Goal: Task Accomplishment & Management: Use online tool/utility

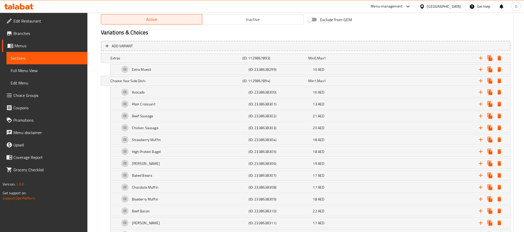
scroll to position [478, 0]
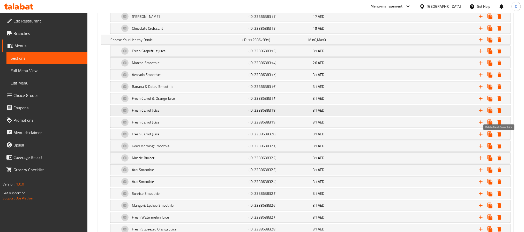
click at [500, 113] on icon "Expand" at bounding box center [500, 110] width 4 height 5
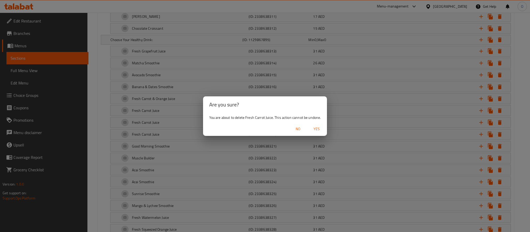
click at [316, 130] on span "Yes" at bounding box center [316, 129] width 12 height 6
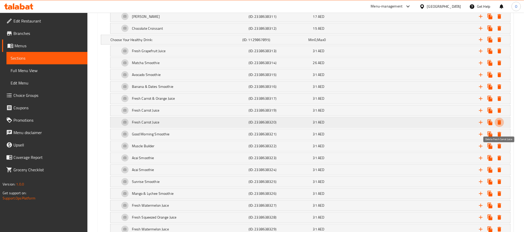
click at [499, 125] on icon "Expand" at bounding box center [500, 122] width 4 height 5
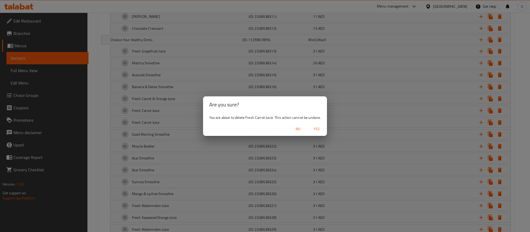
click at [315, 128] on span "Yes" at bounding box center [316, 129] width 12 height 6
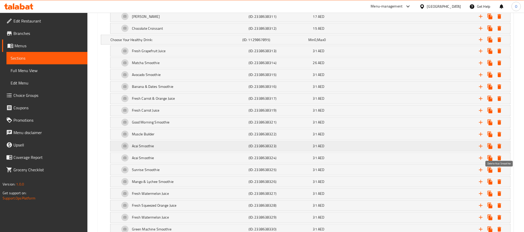
click at [498, 149] on icon "Expand" at bounding box center [500, 146] width 4 height 5
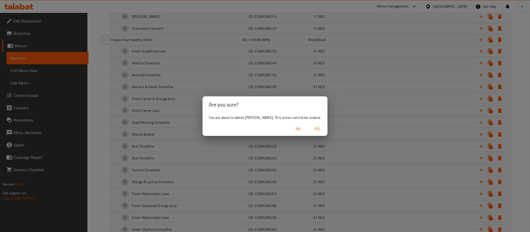
click at [317, 128] on span "Yes" at bounding box center [317, 129] width 12 height 6
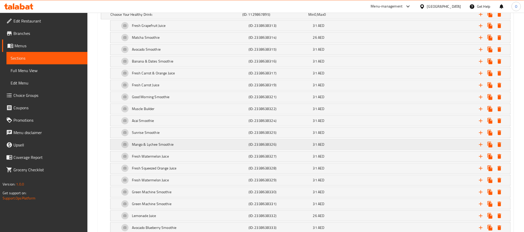
scroll to position [517, 0]
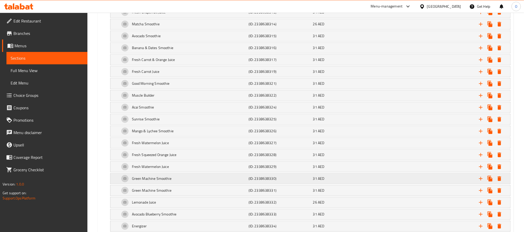
click at [502, 182] on icon "Expand" at bounding box center [499, 179] width 6 height 6
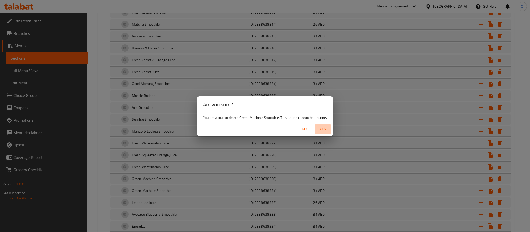
click at [326, 128] on span "Yes" at bounding box center [323, 129] width 12 height 6
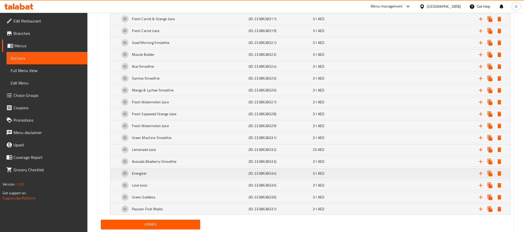
scroll to position [582, 0]
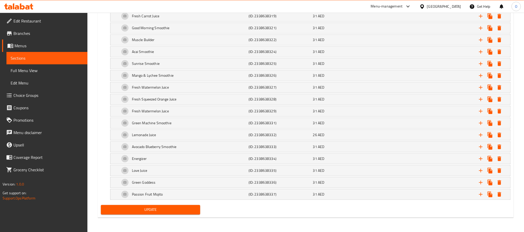
click at [153, 213] on span "Update" at bounding box center [150, 210] width 91 height 6
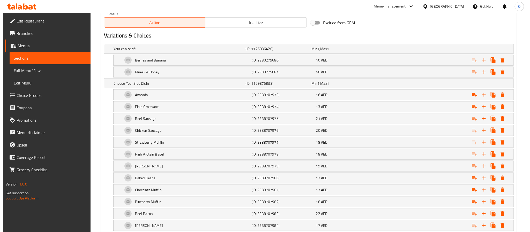
scroll to position [272, 0]
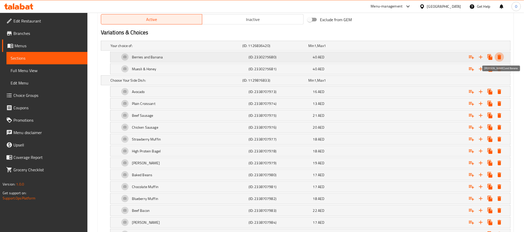
click at [501, 57] on icon "Expand" at bounding box center [499, 57] width 6 height 6
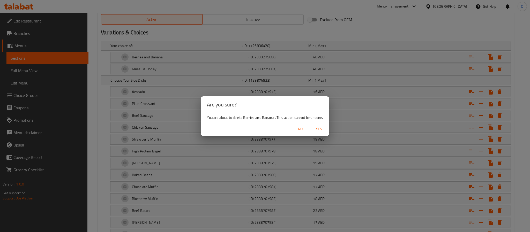
click at [316, 131] on span "Yes" at bounding box center [319, 129] width 12 height 6
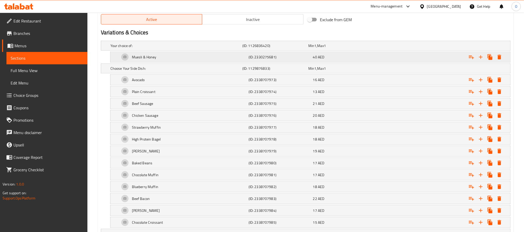
click at [499, 57] on icon "Expand" at bounding box center [500, 57] width 4 height 5
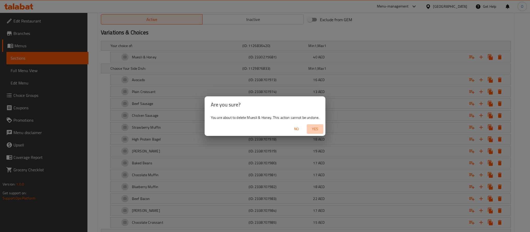
click at [315, 129] on span "Yes" at bounding box center [315, 129] width 12 height 6
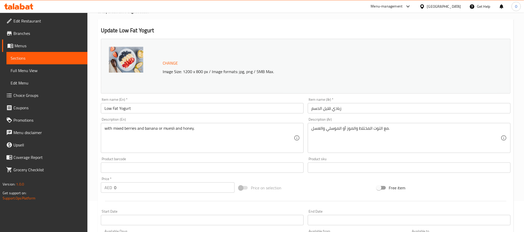
scroll to position [0, 0]
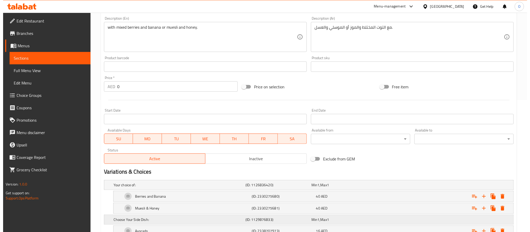
scroll to position [192, 0]
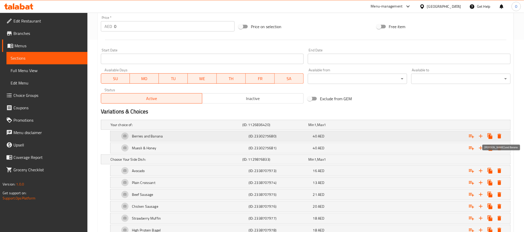
click at [502, 133] on button "Expand" at bounding box center [499, 136] width 9 height 9
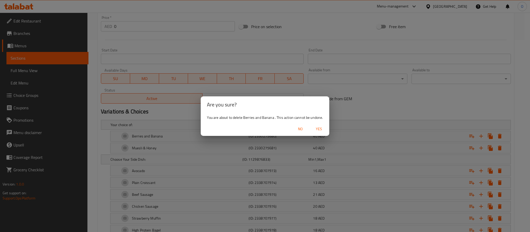
click at [322, 128] on span "Yes" at bounding box center [319, 129] width 12 height 6
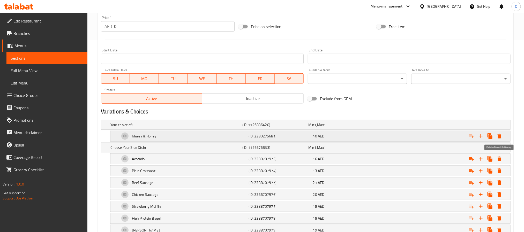
click at [500, 136] on icon "Expand" at bounding box center [500, 136] width 4 height 5
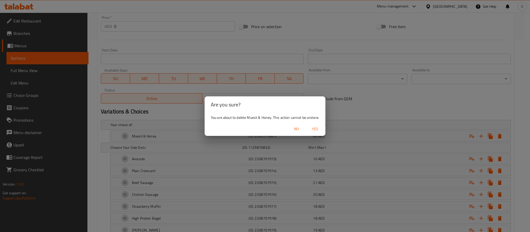
click at [318, 130] on span "Yes" at bounding box center [315, 129] width 12 height 6
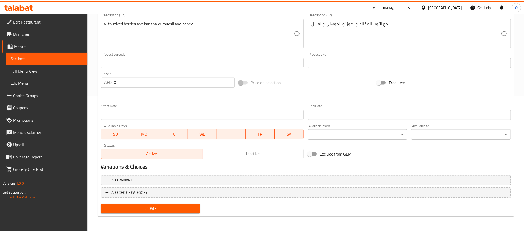
scroll to position [136, 0]
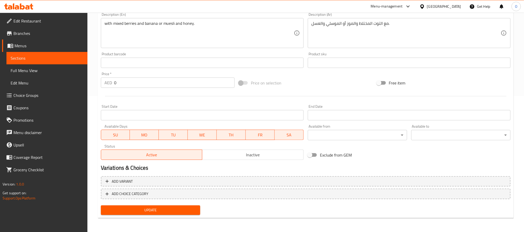
click at [151, 211] on span "Update" at bounding box center [150, 210] width 91 height 6
